Goal: Task Accomplishment & Management: Use online tool/utility

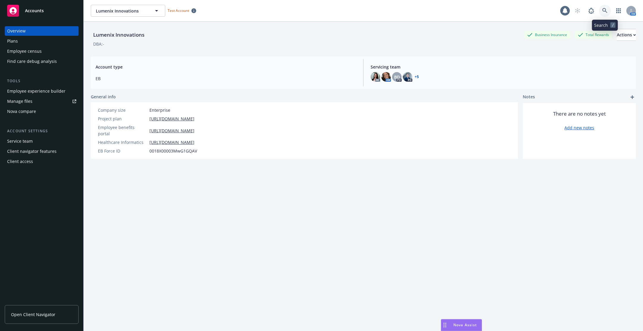
click at [608, 7] on link at bounding box center [605, 11] width 12 height 12
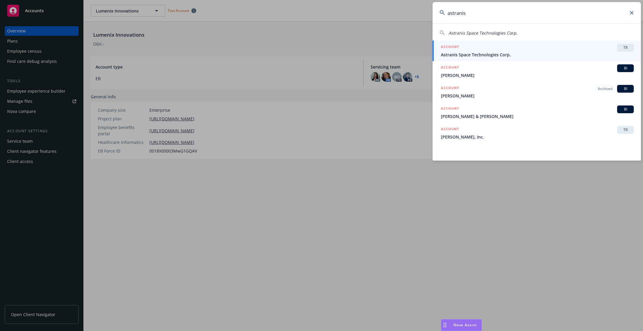
type input "astranis"
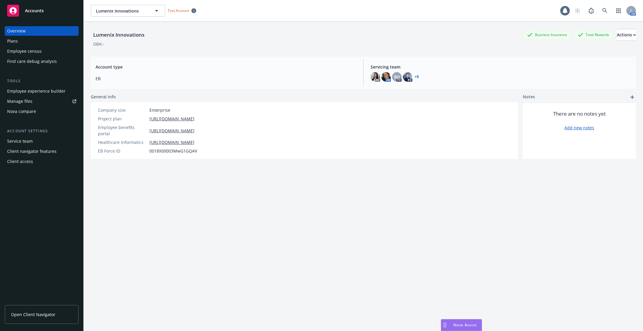
click at [47, 46] on div "Overview Plans Employee census Find care debug analysis" at bounding box center [42, 46] width 74 height 40
click at [452, 316] on div "Lumenix Innovations Business Insurance Total Rewards Actions DBA: - Account typ…" at bounding box center [363, 184] width 545 height 324
click at [454, 327] on span "Nova Assist" at bounding box center [465, 324] width 24 height 5
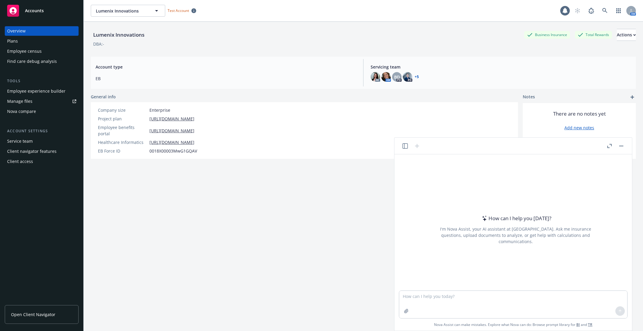
click at [441, 319] on button "Nova Assist" at bounding box center [461, 325] width 41 height 12
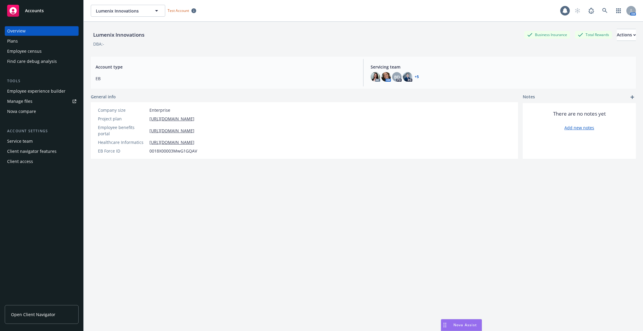
click at [454, 323] on span "Nova Assist" at bounding box center [465, 324] width 24 height 5
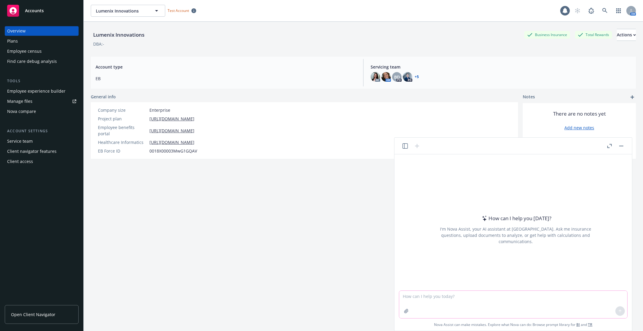
click at [461, 300] on textarea at bounding box center [513, 303] width 228 height 27
type textarea "how many weeks in a year"
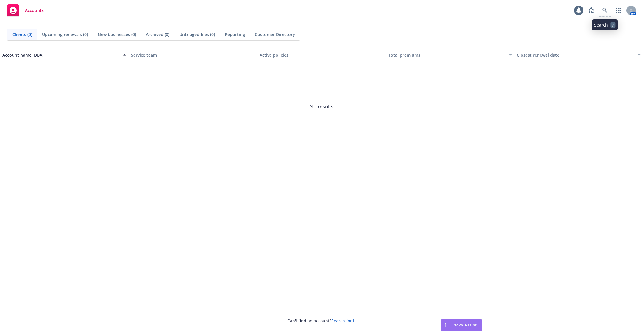
click at [599, 13] on span at bounding box center [605, 10] width 12 height 12
click at [602, 12] on link at bounding box center [605, 10] width 12 height 12
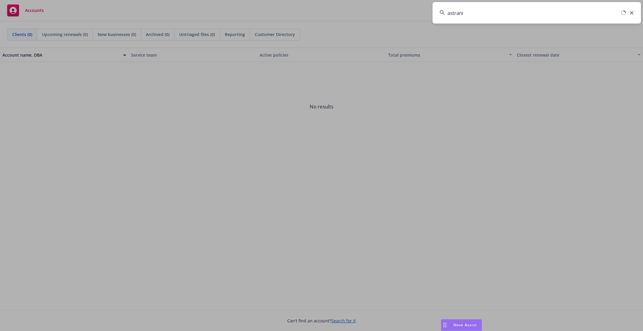
type input "astranis"
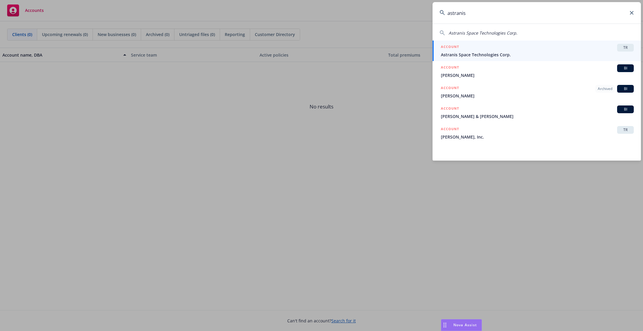
click at [593, 46] on div "ACCOUNT TR" at bounding box center [537, 48] width 193 height 8
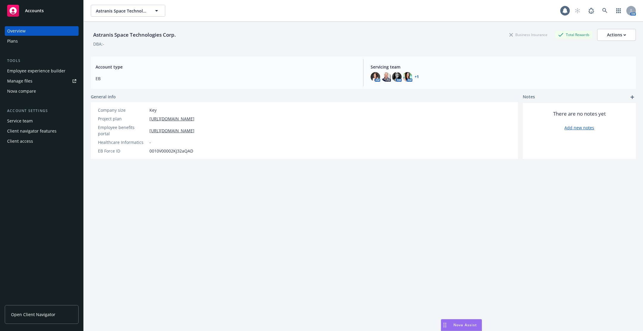
click at [178, 68] on span "Account type" at bounding box center [226, 67] width 260 height 6
click at [55, 67] on div "Employee experience builder" at bounding box center [36, 71] width 58 height 10
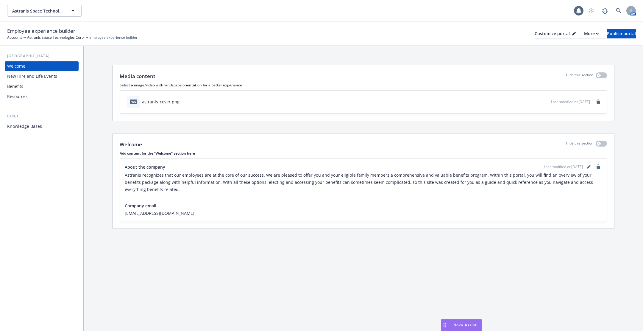
click at [542, 39] on div "Employee experience builder Accounts Astranis Space Technologies Corp. Employee…" at bounding box center [321, 33] width 629 height 13
click at [542, 34] on div "Customize portal" at bounding box center [555, 33] width 41 height 9
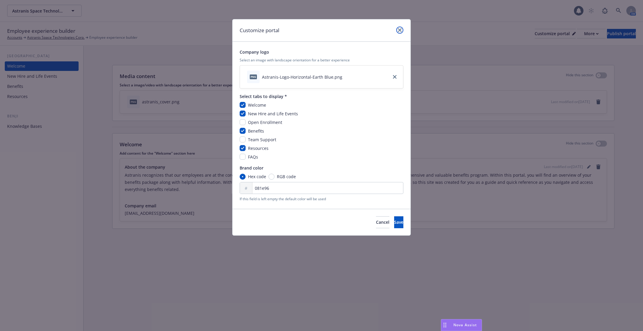
click at [398, 29] on icon "close" at bounding box center [400, 30] width 4 height 4
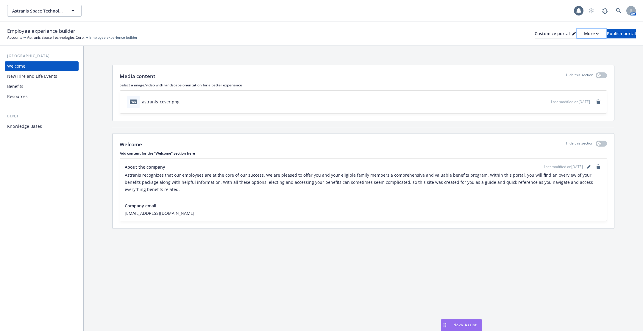
click at [577, 33] on button "More" at bounding box center [591, 34] width 29 height 10
click at [548, 60] on link "Copy portal link" at bounding box center [560, 59] width 54 height 12
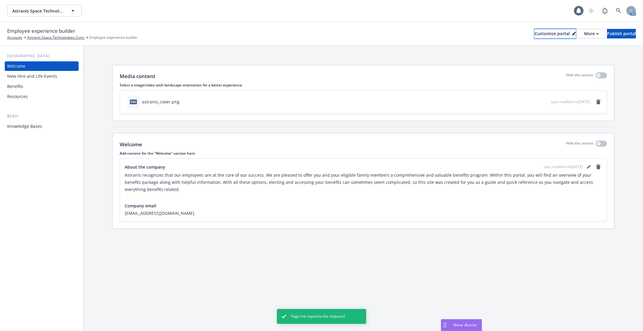
click at [540, 30] on div "Customize portal" at bounding box center [555, 33] width 41 height 9
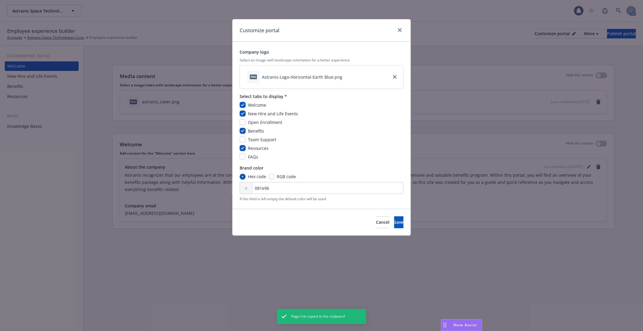
click at [484, 54] on div "Customize portal Company logo Select an image with landscape orientation for a …" at bounding box center [321, 165] width 643 height 331
click at [400, 33] on link "close" at bounding box center [399, 29] width 7 height 7
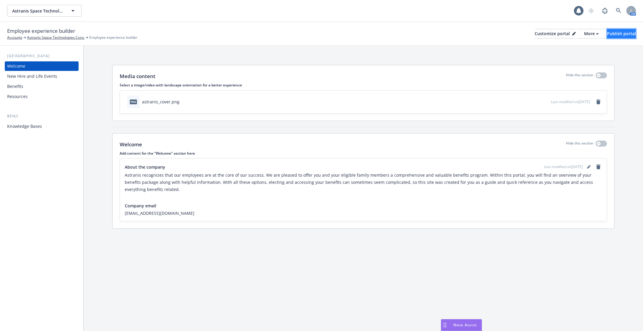
click at [607, 34] on div "Publish portal" at bounding box center [621, 33] width 29 height 9
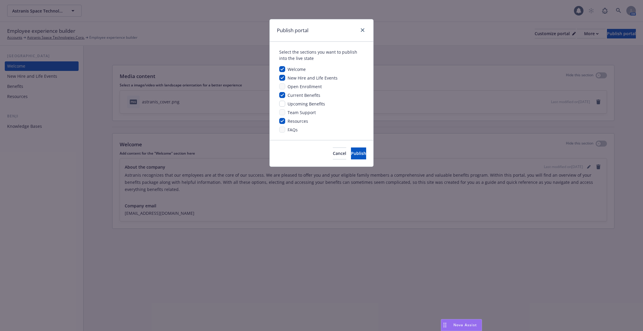
click at [551, 79] on div "Publish portal Select the sections you want to publish into the live state Welc…" at bounding box center [321, 165] width 643 height 331
click at [362, 29] on icon "close" at bounding box center [363, 30] width 4 height 4
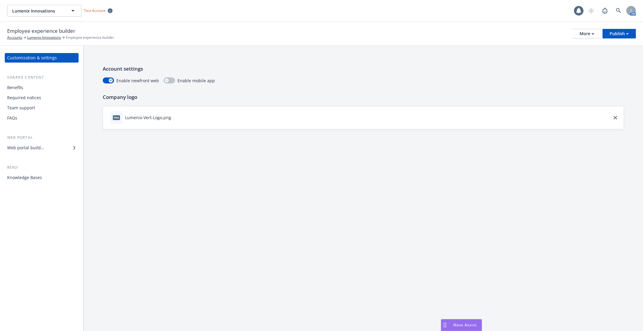
click at [618, 28] on div "Employee experience builder Accounts Lumenix Innovations Employee experience bu…" at bounding box center [321, 33] width 629 height 13
click at [615, 36] on div "Publish" at bounding box center [619, 33] width 19 height 9
click at [606, 47] on link "Publish portal" at bounding box center [611, 47] width 47 height 12
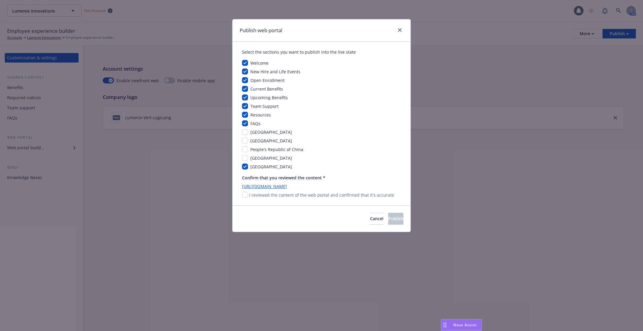
click at [269, 102] on div "Welcome New Hire and Life Events Open Enrollment Current Benefits Upcoming Bene…" at bounding box center [321, 115] width 159 height 110
click at [263, 107] on span "Team Support" at bounding box center [264, 106] width 28 height 6
click at [244, 104] on input "checkbox" at bounding box center [245, 106] width 6 height 6
checkbox input "false"
click at [243, 196] on input "checkbox" at bounding box center [245, 195] width 6 height 6
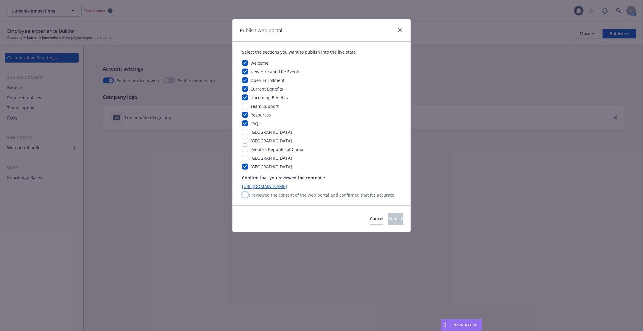
checkbox input "true"
click at [388, 215] on span "Publish" at bounding box center [395, 218] width 15 height 6
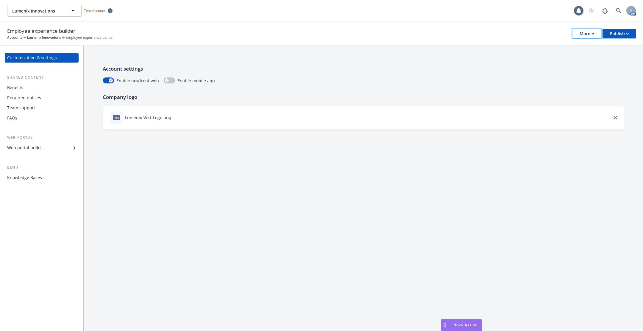
click at [587, 36] on div "More" at bounding box center [587, 33] width 15 height 9
click at [575, 68] on link "Configure test user to preview app" at bounding box center [557, 71] width 88 height 12
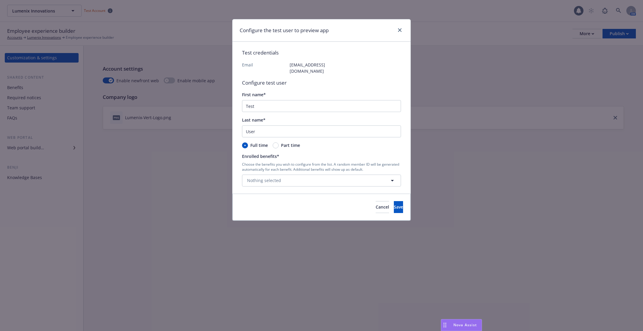
click at [362, 167] on div "Choose the benefits you wish to configure from the list. A random member ID wil…" at bounding box center [321, 174] width 159 height 24
click at [367, 174] on button "Nothing selected" at bounding box center [321, 180] width 159 height 12
click at [377, 177] on link "Select all" at bounding box center [376, 180] width 20 height 6
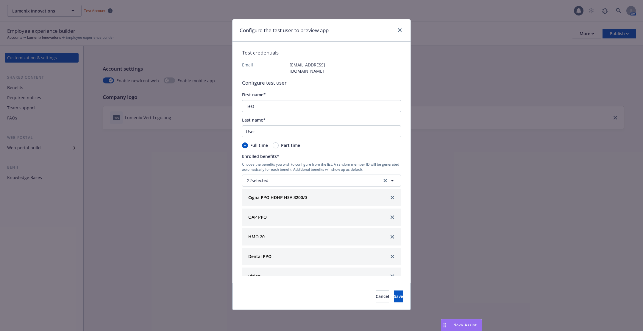
click at [404, 290] on div "Cancel Save" at bounding box center [321, 296] width 178 height 27
click at [401, 25] on div "Configure the test user to preview app" at bounding box center [321, 30] width 178 height 22
click at [401, 28] on icon "close" at bounding box center [400, 30] width 4 height 4
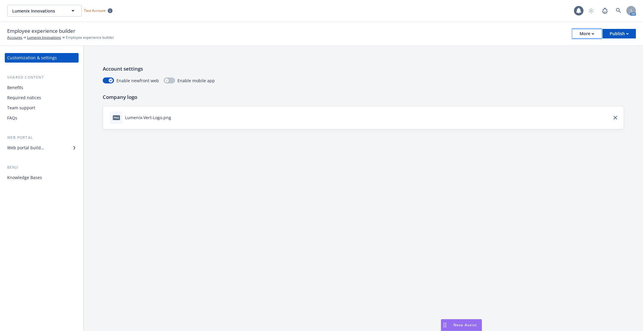
click at [593, 31] on div "More" at bounding box center [587, 33] width 15 height 9
click at [568, 70] on link "Configure test user to preview app" at bounding box center [557, 71] width 88 height 12
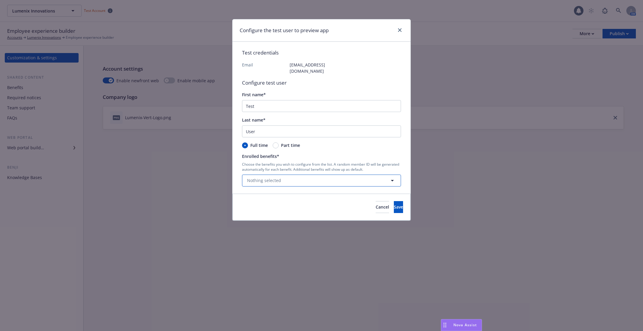
click at [335, 174] on button "Nothing selected" at bounding box center [321, 180] width 159 height 12
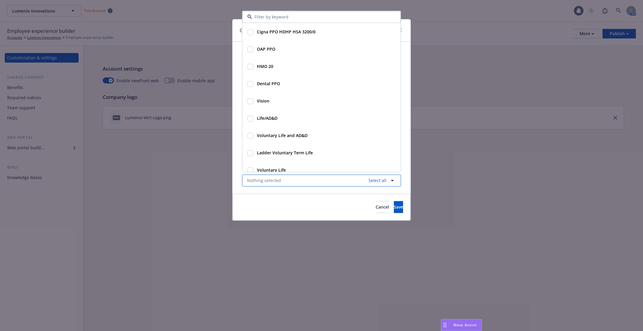
click at [393, 177] on icon "button" at bounding box center [392, 180] width 7 height 7
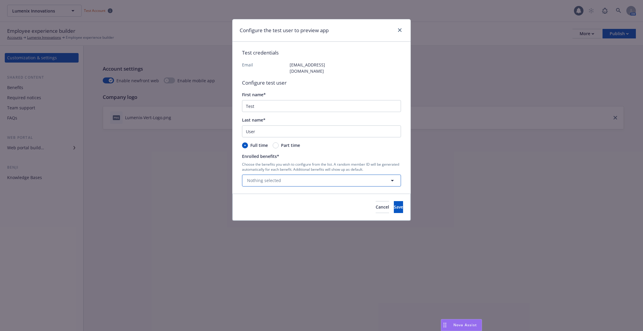
click at [392, 180] on icon "button" at bounding box center [392, 180] width 3 height 1
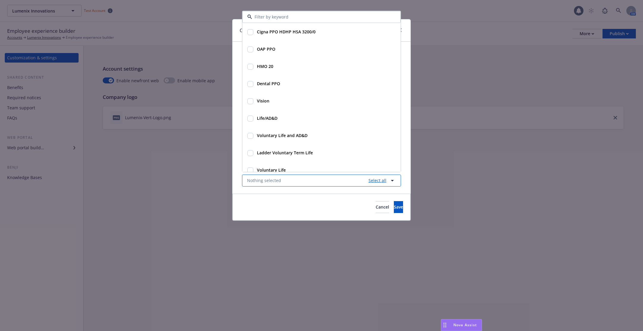
click at [379, 177] on link "Select all" at bounding box center [376, 180] width 20 height 6
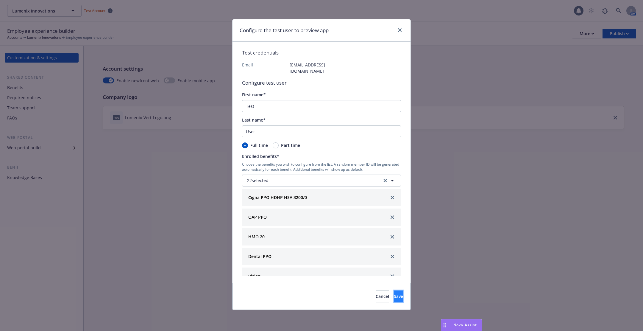
click at [394, 293] on span "Save" at bounding box center [398, 296] width 9 height 6
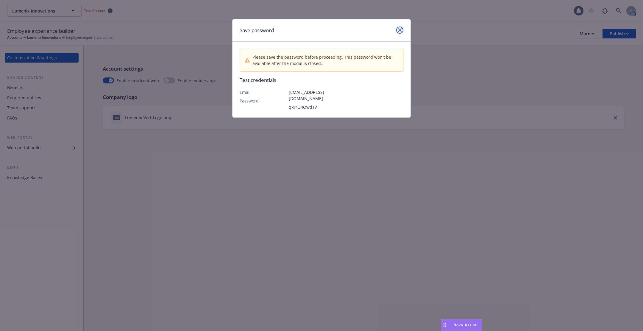
click at [396, 30] on link "close" at bounding box center [399, 29] width 7 height 7
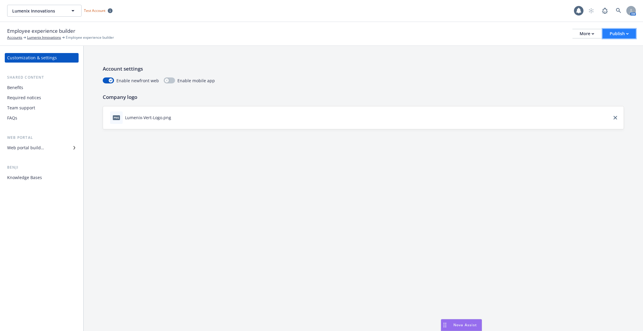
click at [615, 35] on div "Publish" at bounding box center [619, 33] width 19 height 9
click at [596, 54] on link "Publish app" at bounding box center [611, 59] width 47 height 12
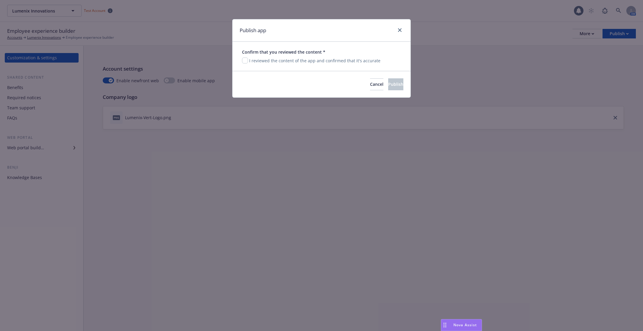
click at [271, 62] on p "I reviewed the content of the app and confirmed that it's accurate" at bounding box center [314, 60] width 131 height 6
click at [246, 60] on input "checkbox" at bounding box center [245, 60] width 6 height 6
checkbox input "true"
click at [388, 86] on span "Publish" at bounding box center [395, 84] width 15 height 6
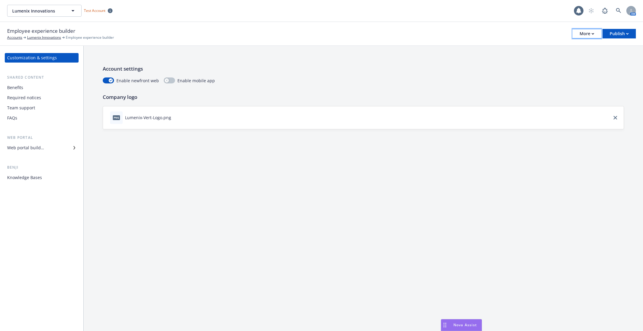
click at [576, 32] on button "More" at bounding box center [586, 34] width 29 height 10
click at [575, 69] on link "Configure test user to preview app" at bounding box center [557, 71] width 88 height 12
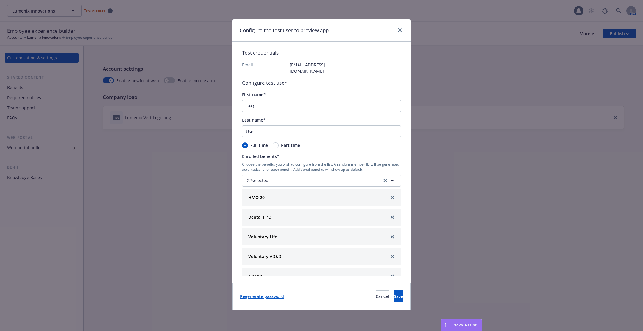
click at [260, 293] on link "Regenerate password" at bounding box center [262, 296] width 44 height 6
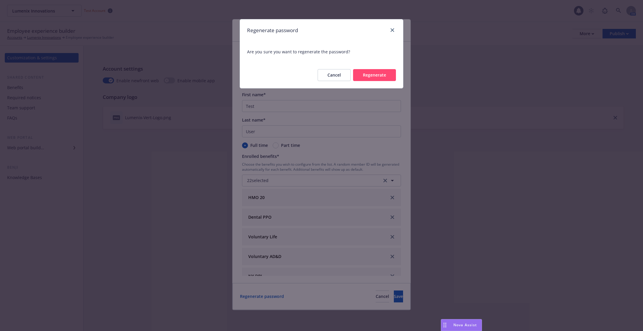
click at [334, 75] on button "Cancel" at bounding box center [334, 75] width 33 height 12
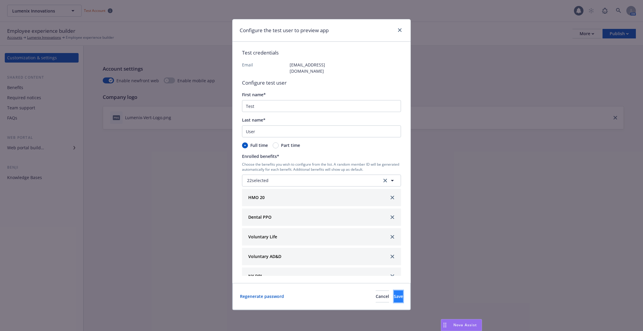
click at [394, 293] on span "Save" at bounding box center [398, 296] width 9 height 6
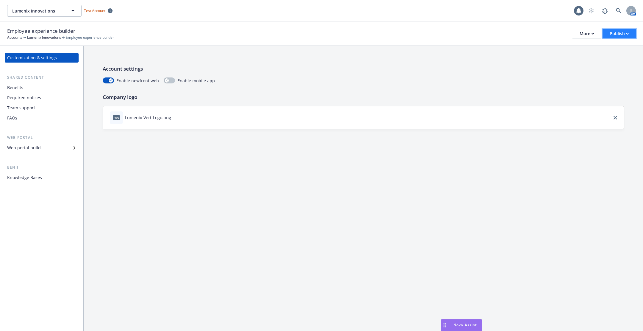
click at [615, 36] on div "Publish" at bounding box center [619, 33] width 19 height 9
click at [613, 49] on link "Publish portal" at bounding box center [611, 47] width 47 height 12
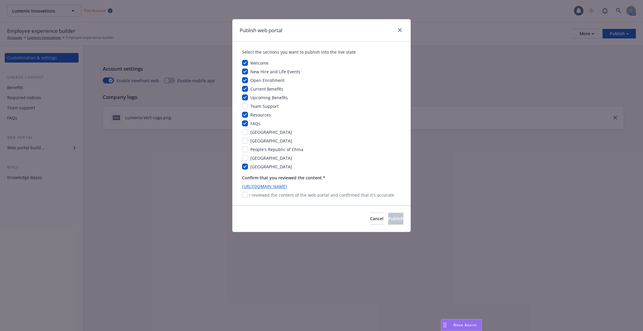
click at [349, 197] on p "I reviewed the content of the web portal and confirmed that it's accurate" at bounding box center [321, 195] width 145 height 6
click at [246, 195] on input "checkbox" at bounding box center [245, 195] width 6 height 6
checkbox input "true"
click at [388, 213] on button "Publish" at bounding box center [395, 219] width 15 height 12
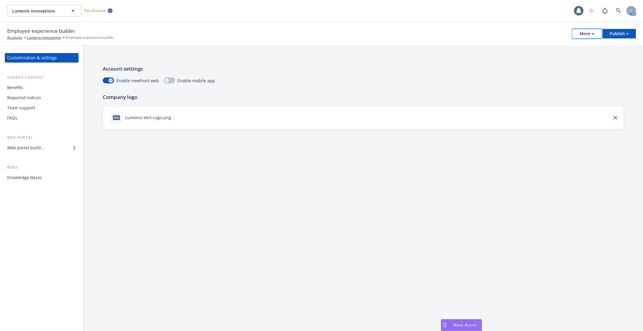
click at [581, 29] on div "More" at bounding box center [587, 33] width 15 height 9
click at [552, 71] on link "Configure test user to preview app" at bounding box center [557, 71] width 88 height 12
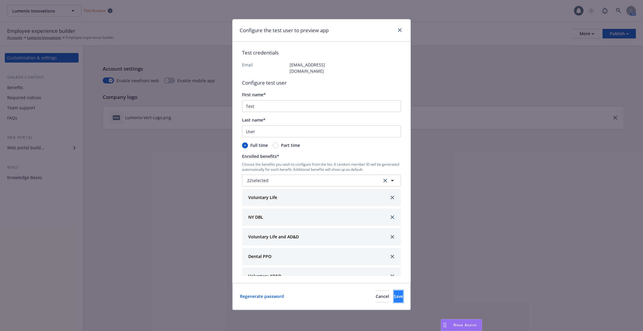
click at [394, 290] on button "Save" at bounding box center [398, 296] width 9 height 12
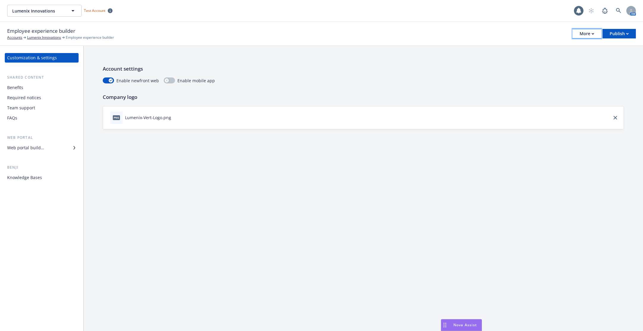
click at [577, 35] on button "More" at bounding box center [586, 34] width 29 height 10
click at [573, 69] on link "Configure test user to preview app" at bounding box center [557, 71] width 88 height 12
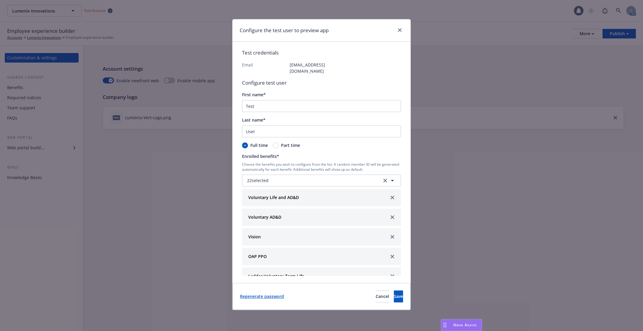
click at [274, 293] on link "Regenerate password" at bounding box center [262, 296] width 44 height 6
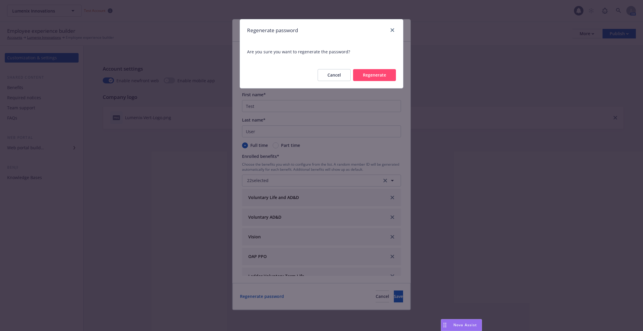
click at [364, 73] on button "Regenerate" at bounding box center [374, 75] width 43 height 12
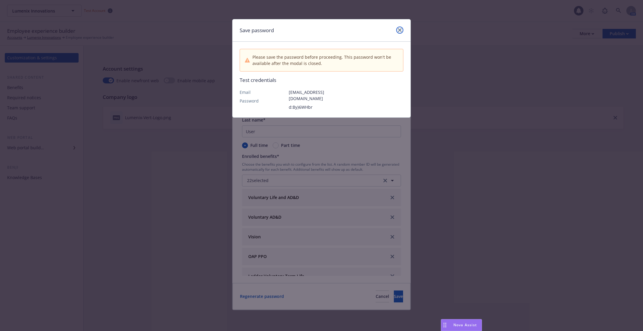
click at [398, 27] on link "close" at bounding box center [399, 29] width 7 height 7
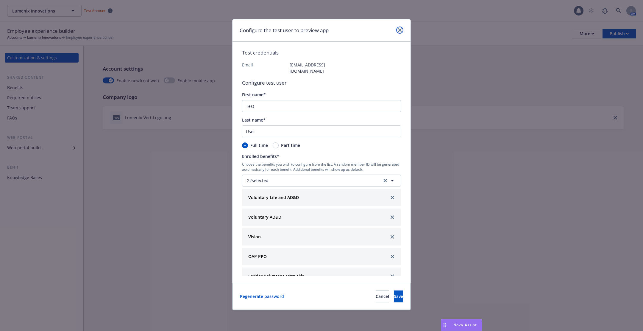
click at [397, 29] on link "close" at bounding box center [399, 29] width 7 height 7
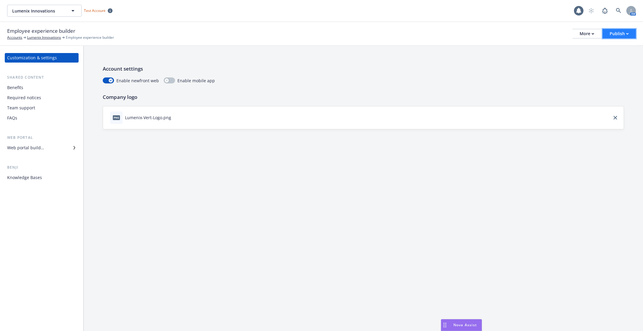
click at [628, 34] on icon "button" at bounding box center [627, 34] width 3 height 2
click at [607, 55] on link "Publish app" at bounding box center [611, 59] width 47 height 12
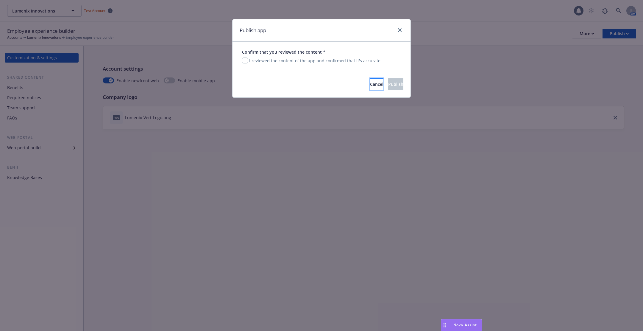
click at [370, 87] on button "Cancel" at bounding box center [376, 84] width 13 height 12
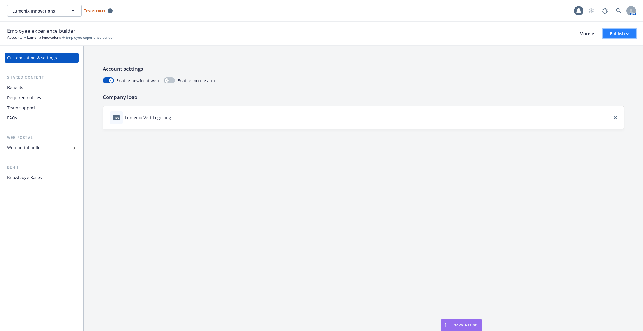
click at [615, 35] on div "Publish" at bounding box center [619, 33] width 19 height 9
click at [605, 46] on link "Publish portal" at bounding box center [611, 47] width 47 height 12
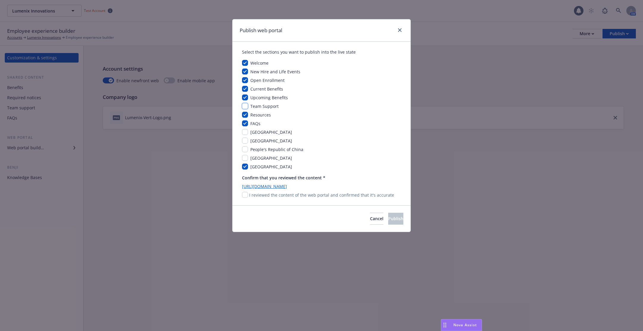
click at [245, 107] on input "checkbox" at bounding box center [245, 106] width 6 height 6
checkbox input "true"
click at [246, 196] on input "checkbox" at bounding box center [245, 195] width 6 height 6
checkbox input "true"
click at [392, 213] on button "Publish" at bounding box center [395, 219] width 15 height 12
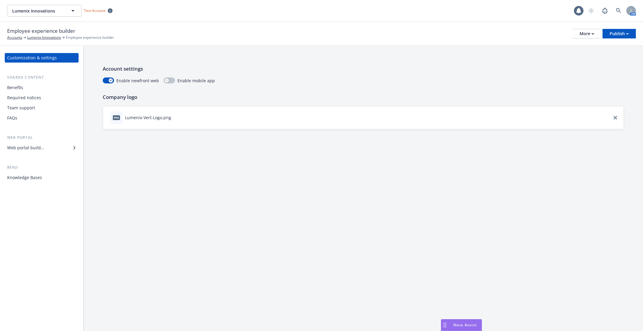
click at [441, 102] on div "Company logo png Lumenix-Vert-Logo.png" at bounding box center [363, 111] width 521 height 36
click at [599, 34] on button "More" at bounding box center [586, 34] width 29 height 10
click at [574, 66] on link "Configure test user to preview app" at bounding box center [557, 71] width 88 height 12
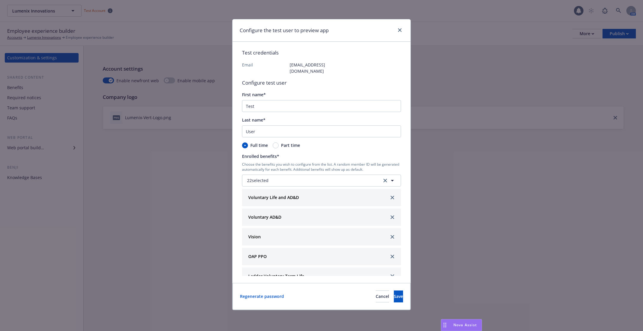
click at [580, 24] on div "Configure the test user to preview app Test credentials Email test.lumenixinnov…" at bounding box center [321, 165] width 643 height 331
click at [398, 30] on icon "close" at bounding box center [400, 30] width 4 height 4
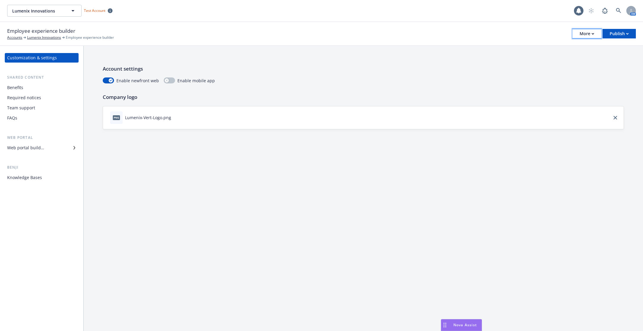
click at [584, 37] on div "More" at bounding box center [587, 33] width 15 height 9
click at [578, 57] on link "Copy portal link" at bounding box center [557, 59] width 88 height 12
click at [588, 35] on div "More" at bounding box center [587, 33] width 15 height 9
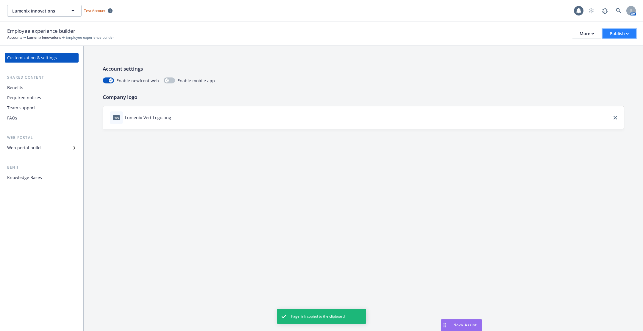
click at [617, 32] on div "Publish" at bounding box center [619, 33] width 19 height 9
click at [613, 44] on link "Publish portal" at bounding box center [611, 47] width 47 height 12
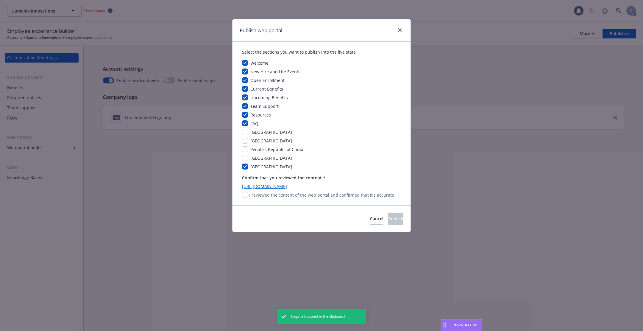
click at [486, 96] on div "Publish web portal Select the sections you want to publish into the live state …" at bounding box center [321, 165] width 643 height 331
click at [400, 32] on link "close" at bounding box center [399, 29] width 7 height 7
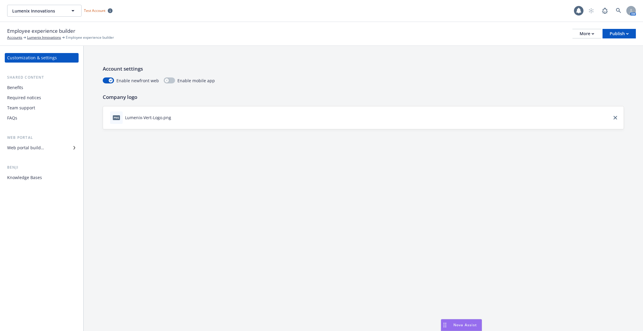
click at [52, 83] on div "Benefits" at bounding box center [41, 88] width 69 height 10
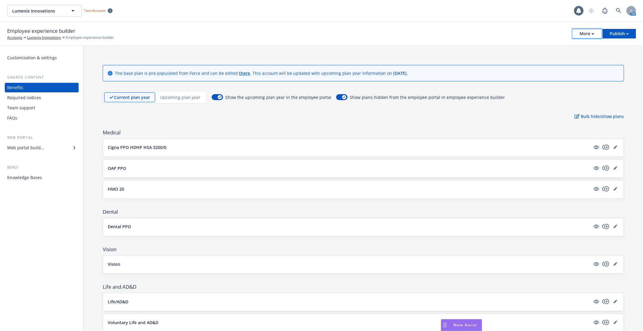
click at [582, 30] on div "More" at bounding box center [587, 33] width 15 height 9
click at [572, 57] on link "Copy portal link" at bounding box center [557, 59] width 88 height 12
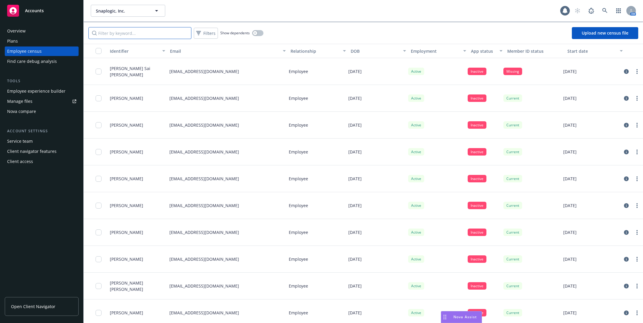
click at [170, 35] on input "Filter by keyword..." at bounding box center [139, 33] width 103 height 12
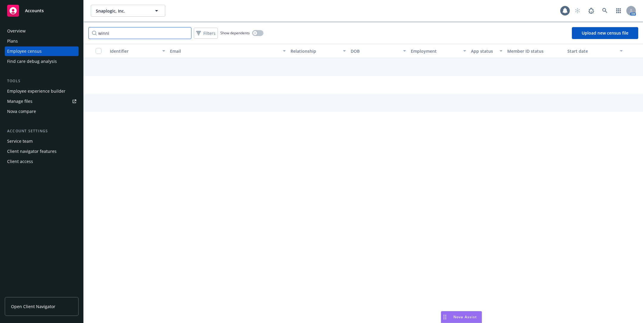
type input "winnie"
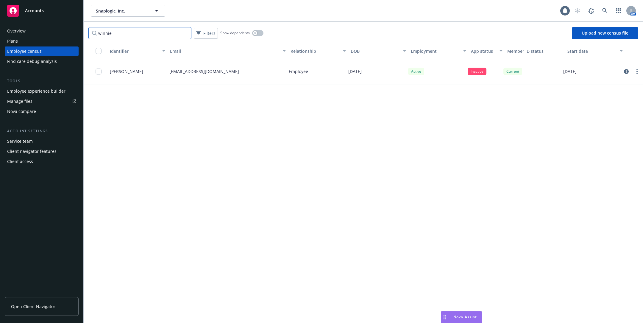
click at [184, 33] on input "winnie" at bounding box center [139, 33] width 103 height 12
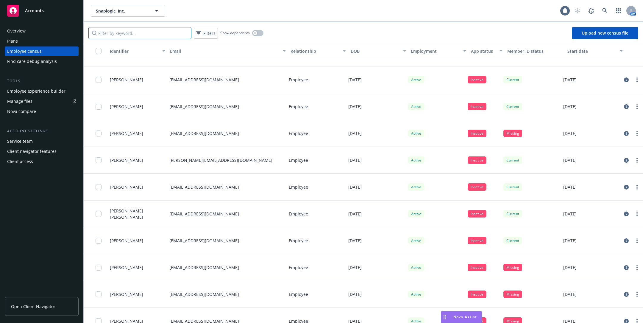
scroll to position [5494, 0]
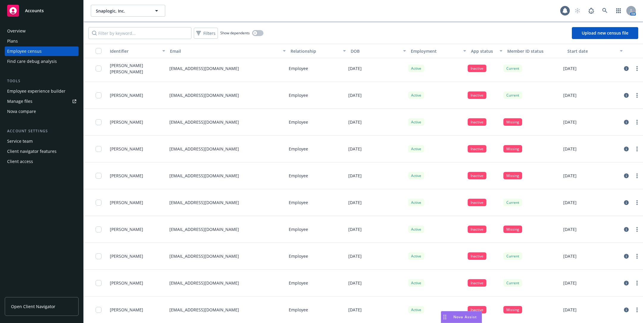
click at [96, 53] on div "button" at bounding box center [101, 51] width 10 height 6
click at [96, 52] on input "checkbox" at bounding box center [99, 51] width 6 height 6
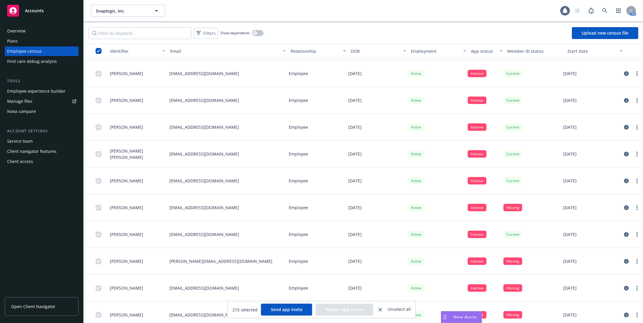
scroll to position [0, 0]
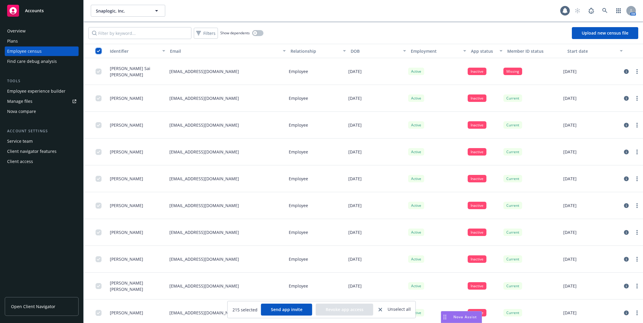
click at [98, 49] on input "checkbox" at bounding box center [99, 51] width 6 height 6
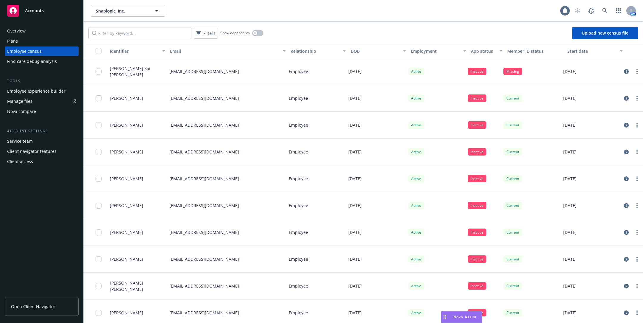
click at [623, 206] on link "circleInformation" at bounding box center [626, 205] width 7 height 7
click at [158, 30] on input "Filter by keyword..." at bounding box center [139, 33] width 103 height 12
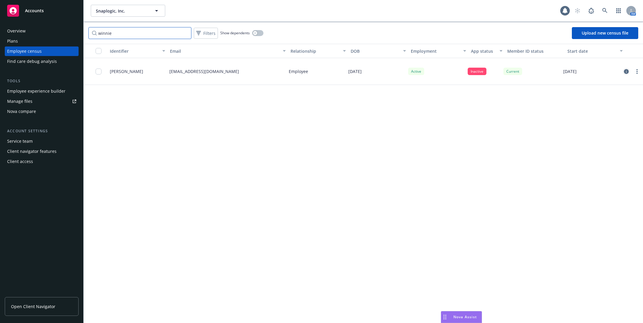
type input "winnie"
click at [627, 71] on icon "circleInformation" at bounding box center [626, 71] width 5 height 5
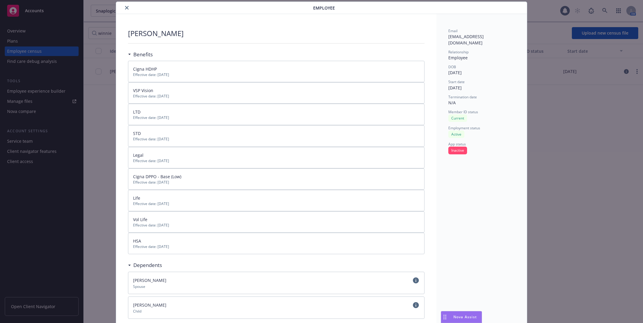
scroll to position [68, 0]
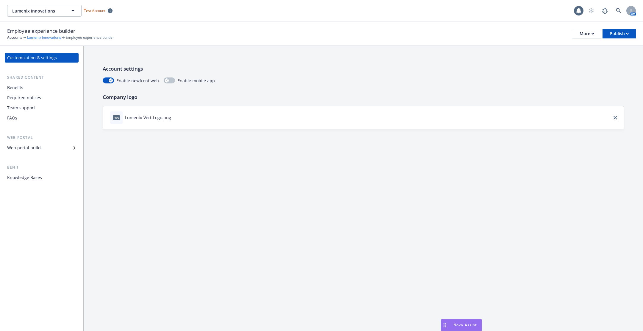
click at [40, 35] on link "Lumenix Innovations" at bounding box center [44, 37] width 34 height 5
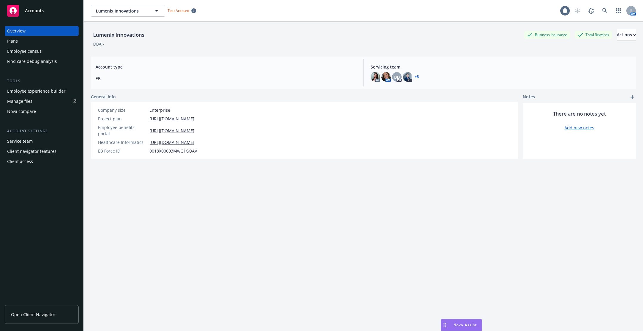
click at [40, 313] on span "Open Client Navigator" at bounding box center [33, 314] width 44 height 6
click at [605, 7] on link at bounding box center [605, 11] width 12 height 12
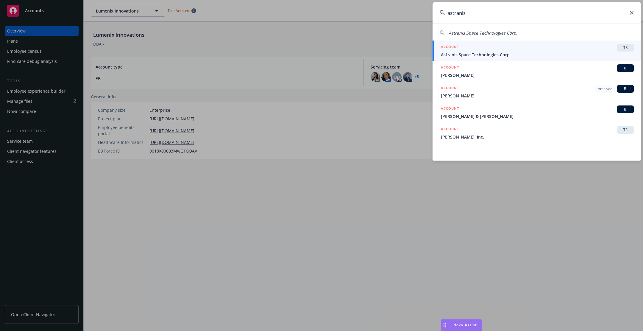
type input "astranis"
click at [476, 56] on span "Astranis Space Technologies Corp." at bounding box center [537, 54] width 193 height 6
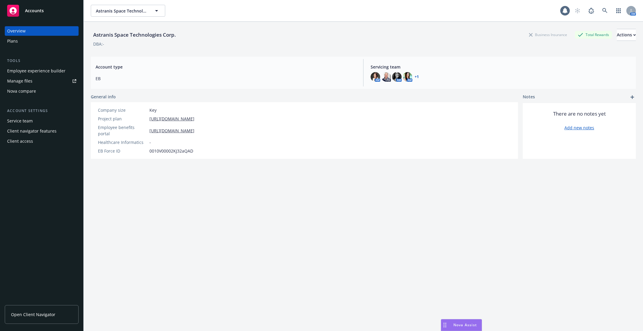
click at [41, 70] on div "Employee experience builder" at bounding box center [36, 71] width 58 height 10
